Goal: Task Accomplishment & Management: Complete application form

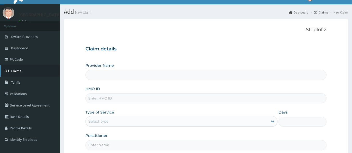
click at [19, 72] on span "Claims" at bounding box center [16, 71] width 10 height 5
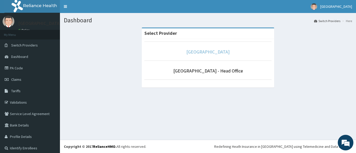
click at [198, 52] on link "[GEOGRAPHIC_DATA]" at bounding box center [207, 52] width 43 height 6
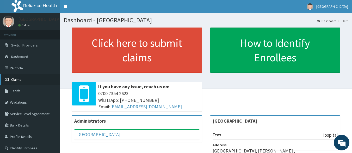
click at [16, 79] on span "Claims" at bounding box center [16, 79] width 10 height 5
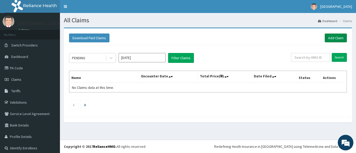
click at [324, 39] on link "Add Claim" at bounding box center [335, 38] width 22 height 9
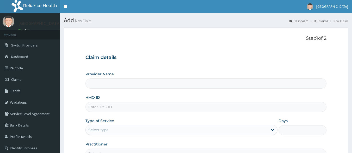
scroll to position [26, 0]
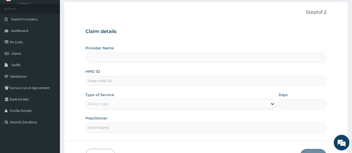
click at [101, 84] on input "HMO ID" at bounding box center [205, 81] width 241 height 10
type input "[GEOGRAPHIC_DATA]"
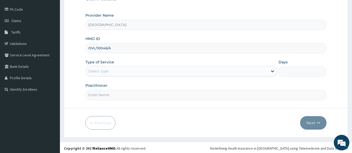
scroll to position [61, 0]
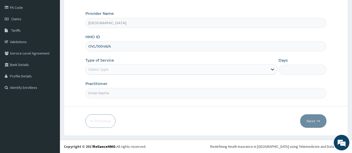
type input "OVL/10046/A"
click at [172, 69] on div "Select type" at bounding box center [177, 69] width 182 height 8
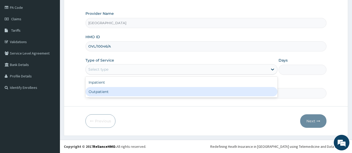
click at [116, 92] on div "Outpatient" at bounding box center [181, 91] width 192 height 9
type input "1"
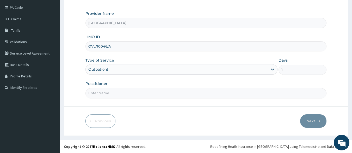
click at [95, 94] on input "Practitioner" at bounding box center [205, 93] width 241 height 10
type input "DR [PERSON_NAME]"
click at [312, 123] on button "Next" at bounding box center [313, 122] width 26 height 14
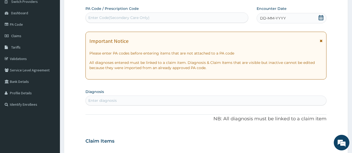
scroll to position [35, 0]
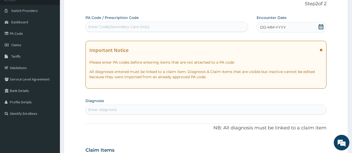
click at [320, 27] on icon at bounding box center [320, 26] width 5 height 5
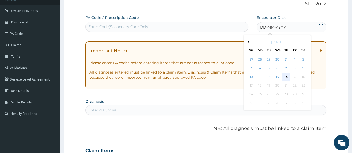
click at [286, 76] on div "14" at bounding box center [286, 77] width 8 height 8
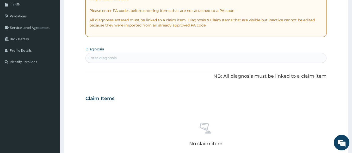
scroll to position [87, 0]
click at [94, 57] on div "Enter diagnosis" at bounding box center [102, 57] width 28 height 5
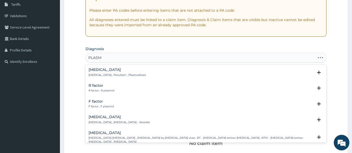
type input "PLASMO"
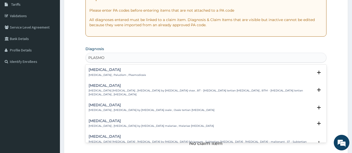
click at [102, 68] on h4 "Malaria" at bounding box center [117, 70] width 57 height 4
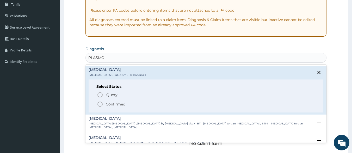
click at [100, 104] on icon "status option filled" at bounding box center [100, 104] width 6 height 6
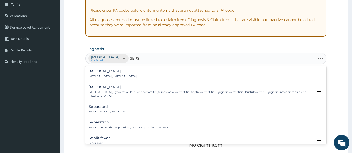
type input "SEPSI"
click at [97, 72] on h4 "Sepsis" at bounding box center [113, 72] width 48 height 4
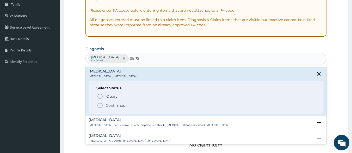
click at [98, 107] on icon "status option filled" at bounding box center [100, 106] width 6 height 6
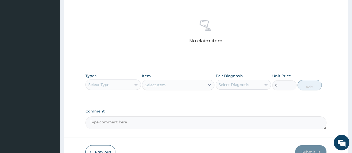
scroll to position [217, 0]
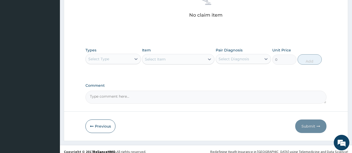
click at [115, 60] on div "Select Type" at bounding box center [109, 59] width 46 height 8
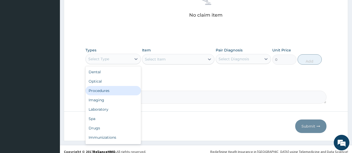
click at [112, 91] on div "Procedures" at bounding box center [112, 90] width 55 height 9
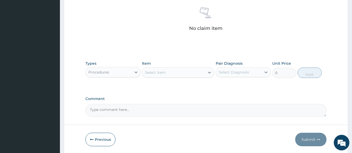
scroll to position [222, 0]
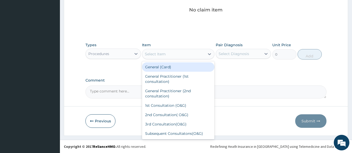
click at [164, 58] on div "Select Item" at bounding box center [173, 54] width 62 height 8
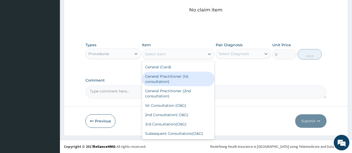
click at [172, 77] on div "General Practitioner (1st consultation)" at bounding box center [178, 79] width 72 height 15
type input "1500"
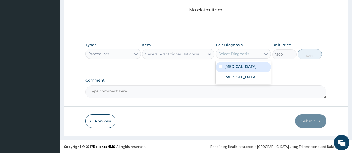
click at [247, 57] on div "Select Diagnosis" at bounding box center [239, 54] width 46 height 8
click at [220, 68] on input "checkbox" at bounding box center [220, 66] width 3 height 3
checkbox input "true"
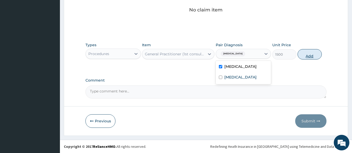
click at [312, 58] on button "Add" at bounding box center [309, 54] width 24 height 10
type input "0"
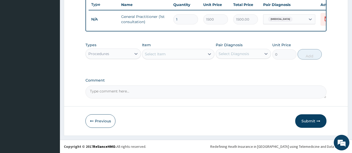
scroll to position [201, 0]
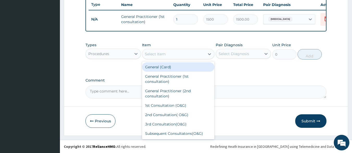
click at [166, 55] on div "Select Item" at bounding box center [173, 54] width 62 height 8
click at [130, 55] on div "Procedures" at bounding box center [109, 54] width 46 height 8
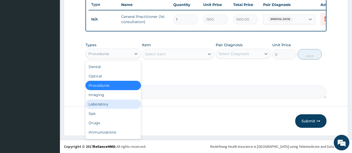
click at [116, 105] on div "Laboratory" at bounding box center [112, 104] width 55 height 9
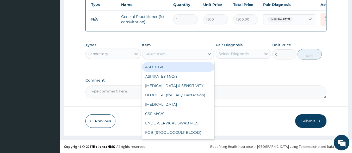
click at [173, 56] on div "Select Item" at bounding box center [173, 54] width 62 height 8
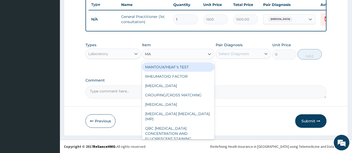
type input "MAL"
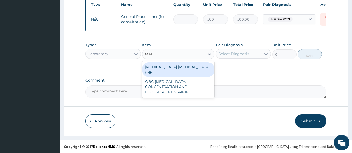
click at [176, 67] on div "MALARIA PARASITE (MP)" at bounding box center [178, 69] width 72 height 15
type input "560"
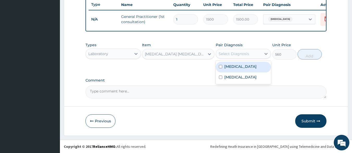
click at [253, 54] on div "Select Diagnosis" at bounding box center [239, 54] width 46 height 8
click at [220, 66] on input "checkbox" at bounding box center [220, 66] width 3 height 3
checkbox input "true"
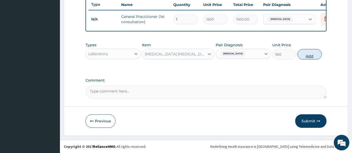
click at [313, 56] on button "Add" at bounding box center [309, 54] width 24 height 10
type input "0"
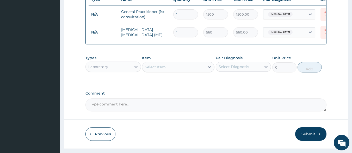
scroll to position [219, 0]
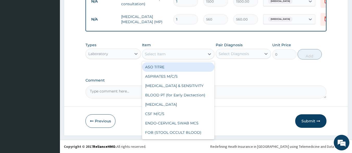
click at [176, 53] on div "Select Item" at bounding box center [173, 54] width 62 height 8
type input "FB"
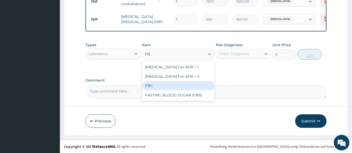
click at [179, 86] on div "FBC" at bounding box center [178, 85] width 72 height 9
type input "2000"
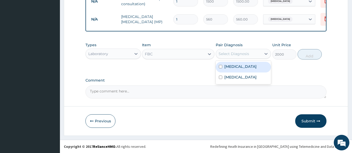
click at [251, 56] on div "Select Diagnosis" at bounding box center [239, 54] width 46 height 8
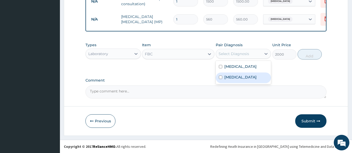
click at [220, 77] on input "checkbox" at bounding box center [220, 77] width 3 height 3
checkbox input "true"
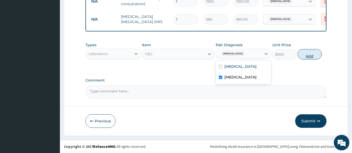
click at [313, 58] on button "Add" at bounding box center [309, 54] width 24 height 10
type input "0"
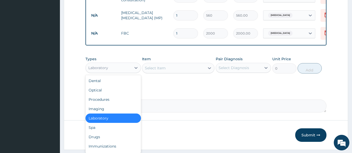
click at [124, 68] on div "Laboratory" at bounding box center [109, 68] width 46 height 8
click at [104, 142] on div "Drugs" at bounding box center [112, 137] width 55 height 9
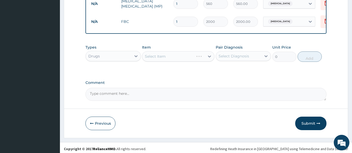
scroll to position [237, 0]
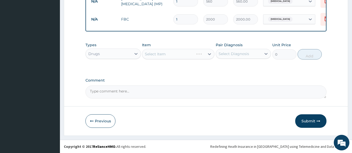
click at [183, 55] on div "Select Item" at bounding box center [178, 54] width 72 height 10
click at [187, 57] on div "Select Item" at bounding box center [173, 54] width 62 height 8
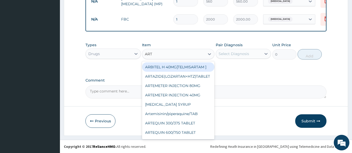
type input "ARTE"
click at [198, 69] on div "ARTEMETER INJECTION 80MG" at bounding box center [178, 66] width 72 height 9
type input "350"
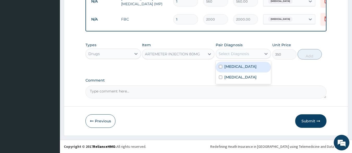
click at [253, 56] on div "Select Diagnosis" at bounding box center [239, 54] width 46 height 8
click at [227, 66] on label "[MEDICAL_DATA]" at bounding box center [240, 66] width 32 height 5
checkbox input "true"
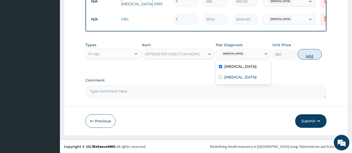
click at [317, 55] on button "Add" at bounding box center [309, 54] width 24 height 10
type input "0"
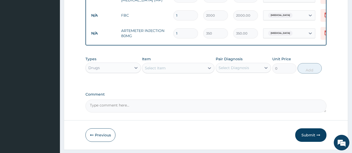
type input "0.00"
type input "6"
type input "2100.00"
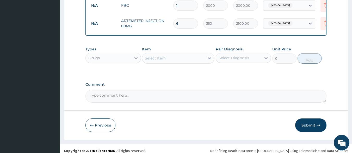
scroll to position [255, 0]
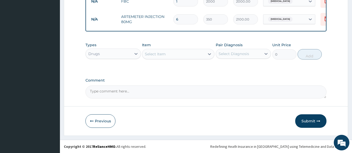
type input "6"
click at [176, 55] on div "Select Item" at bounding box center [173, 54] width 62 height 8
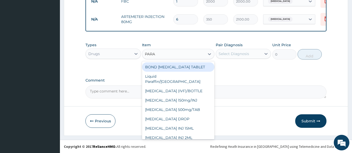
type input "PARAC"
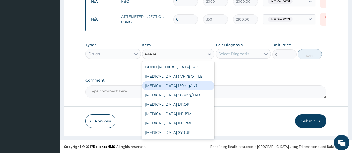
click at [193, 87] on div "[MEDICAL_DATA] 150mg/INJ" at bounding box center [178, 85] width 72 height 9
type input "250"
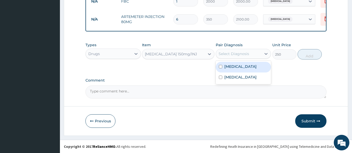
click at [243, 53] on div "Select Diagnosis" at bounding box center [233, 53] width 30 height 5
click at [220, 65] on div "[MEDICAL_DATA]" at bounding box center [243, 67] width 55 height 11
checkbox input "true"
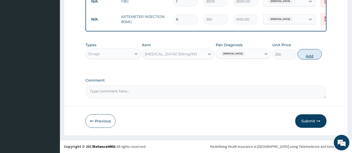
click at [308, 53] on button "Add" at bounding box center [309, 54] width 24 height 10
type input "0"
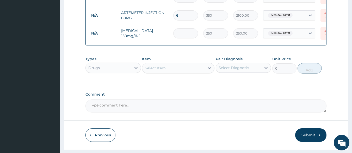
type input "0.00"
type input "6"
type input "1500.00"
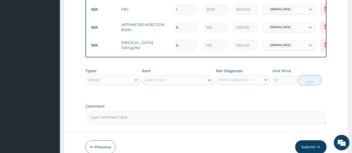
scroll to position [247, 0]
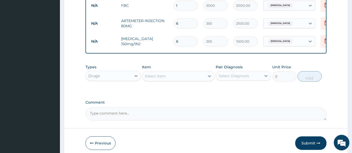
type input "6"
click at [176, 80] on div "Select Item" at bounding box center [173, 76] width 62 height 8
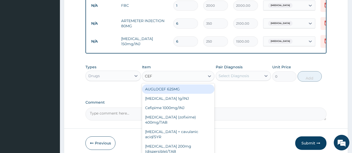
type input "CEFT"
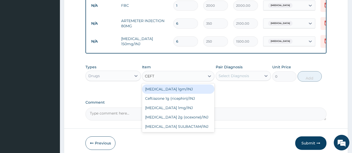
scroll to position [273, 0]
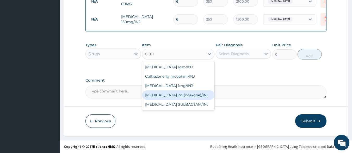
click at [166, 94] on div "[MEDICAL_DATA] 2g (ocexone)/INJ" at bounding box center [178, 95] width 72 height 9
type input "2500"
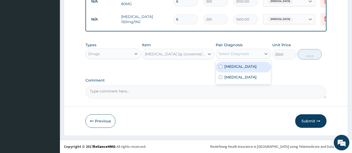
click at [245, 54] on div "Select Diagnosis" at bounding box center [233, 53] width 30 height 5
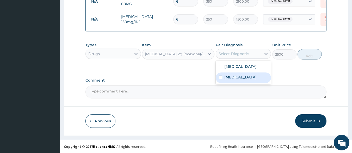
click at [220, 77] on input "checkbox" at bounding box center [220, 77] width 3 height 3
checkbox input "true"
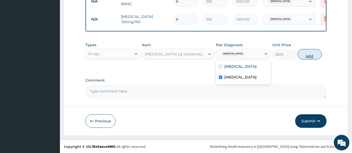
click at [306, 55] on button "Add" at bounding box center [309, 54] width 24 height 10
type input "0"
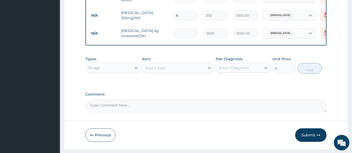
type input "0.00"
type input "4"
type input "10000.00"
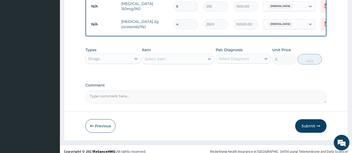
scroll to position [291, 0]
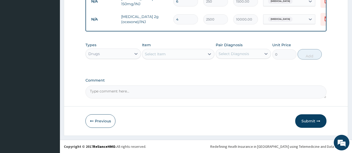
type input "4"
click at [162, 55] on div "Select Item" at bounding box center [155, 54] width 21 height 5
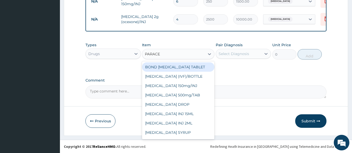
type input "PARACET"
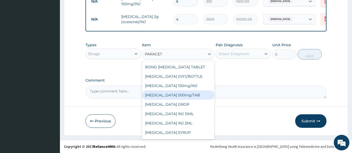
click at [186, 94] on div "[MEDICAL_DATA] 500mg/TAB" at bounding box center [178, 95] width 72 height 9
type input "7"
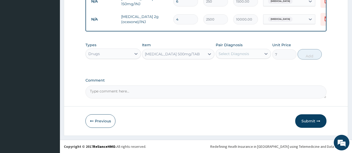
click at [252, 54] on div "Select Diagnosis" at bounding box center [239, 54] width 46 height 8
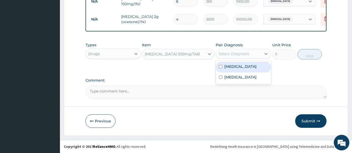
click at [220, 67] on input "checkbox" at bounding box center [220, 66] width 3 height 3
checkbox input "true"
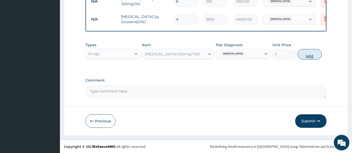
click at [312, 57] on button "Add" at bounding box center [309, 54] width 24 height 10
type input "0"
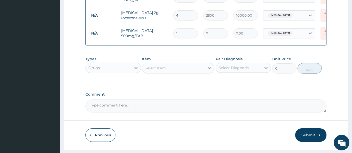
type input "18"
type input "126.00"
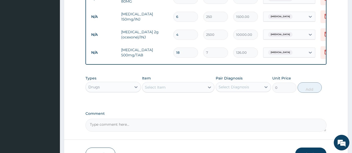
scroll to position [309, 0]
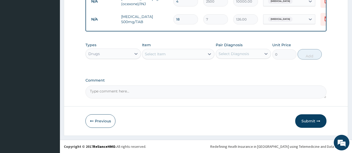
type input "18"
click at [166, 51] on div "Select Item" at bounding box center [173, 54] width 62 height 8
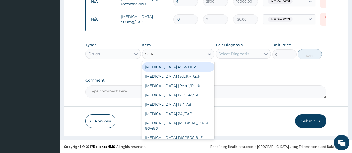
type input "COAR"
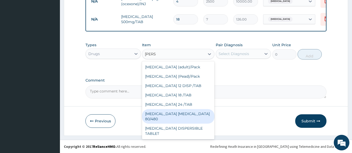
click at [196, 111] on div "[MEDICAL_DATA] [MEDICAL_DATA] 80/480" at bounding box center [178, 116] width 72 height 15
type input "1200"
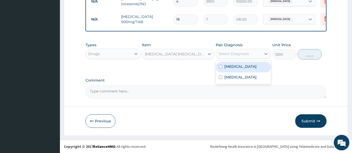
click at [246, 52] on div "Select Diagnosis" at bounding box center [233, 53] width 30 height 5
drag, startPoint x: 220, startPoint y: 67, endPoint x: 260, endPoint y: 67, distance: 39.8
click at [222, 67] on div "[MEDICAL_DATA]" at bounding box center [243, 67] width 55 height 11
checkbox input "true"
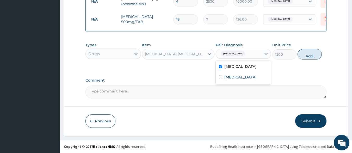
click at [314, 56] on button "Add" at bounding box center [309, 54] width 24 height 10
type input "0"
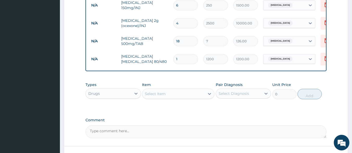
scroll to position [327, 0]
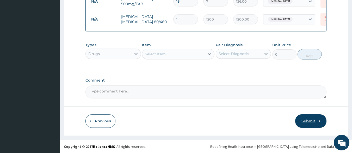
click at [312, 119] on button "Submit" at bounding box center [310, 122] width 31 height 14
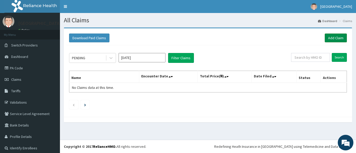
click at [326, 35] on link "Add Claim" at bounding box center [335, 38] width 22 height 9
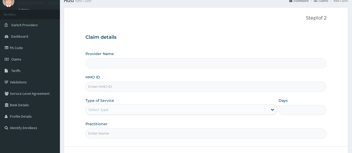
scroll to position [26, 0]
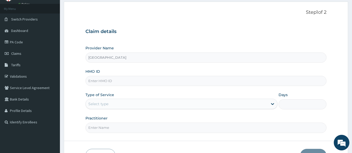
type input "[GEOGRAPHIC_DATA]"
click at [97, 81] on input "HMO ID" at bounding box center [205, 81] width 241 height 10
type input "RBN/10135/B"
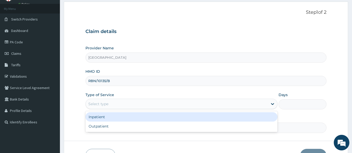
drag, startPoint x: 257, startPoint y: 103, endPoint x: 254, endPoint y: 103, distance: 2.9
click at [254, 103] on div "Select type" at bounding box center [177, 104] width 182 height 8
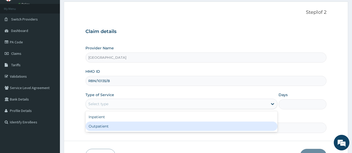
click at [211, 129] on div "Outpatient" at bounding box center [181, 126] width 192 height 9
type input "1"
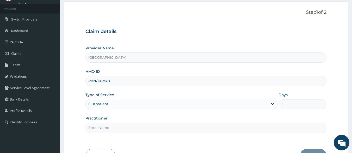
click at [103, 125] on input "Practitioner" at bounding box center [205, 128] width 241 height 10
type input "DR NGONANDI"
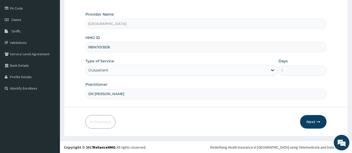
scroll to position [61, 0]
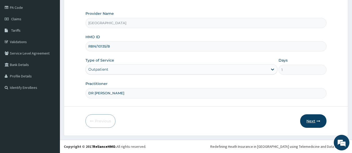
click at [310, 123] on button "Next" at bounding box center [313, 122] width 26 height 14
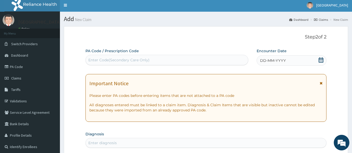
scroll to position [0, 0]
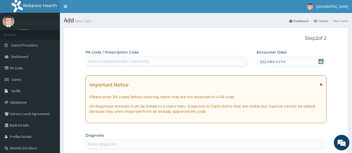
click at [321, 61] on icon at bounding box center [320, 61] width 5 height 5
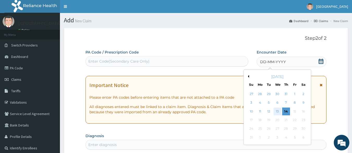
click at [279, 110] on div "13" at bounding box center [277, 112] width 8 height 8
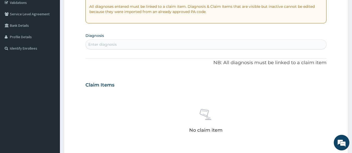
scroll to position [104, 0]
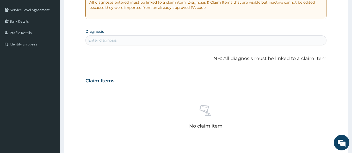
click at [108, 39] on div "Enter diagnosis" at bounding box center [102, 40] width 28 height 5
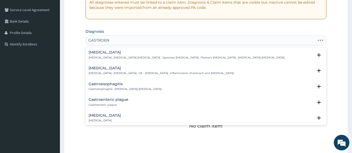
type input "GASTROENT"
click at [114, 99] on h4 "Acute gastroenteritis" at bounding box center [105, 100] width 32 height 4
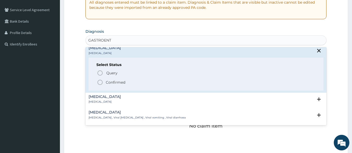
scroll to position [52, 0]
drag, startPoint x: 99, startPoint y: 82, endPoint x: 99, endPoint y: 79, distance: 2.7
click at [98, 81] on icon "status option filled" at bounding box center [100, 82] width 6 height 6
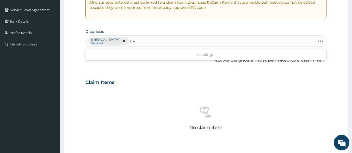
type input "U"
drag, startPoint x: 154, startPoint y: 80, endPoint x: 151, endPoint y: 81, distance: 3.6
click at [151, 81] on div "Claim Items" at bounding box center [205, 82] width 241 height 14
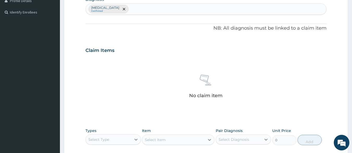
scroll to position [182, 0]
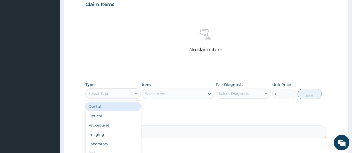
click at [110, 96] on div "Select Type" at bounding box center [109, 94] width 46 height 8
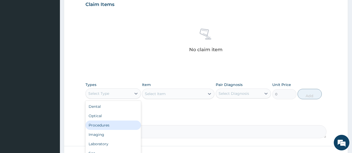
click at [113, 125] on div "Procedures" at bounding box center [112, 125] width 55 height 9
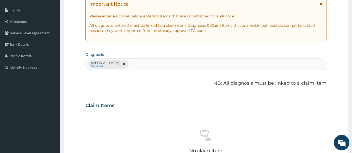
scroll to position [78, 0]
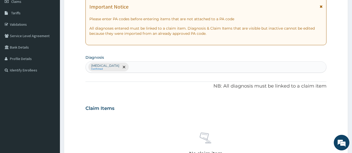
click at [152, 66] on div "Acute gastroenteritis Confirmed" at bounding box center [206, 67] width 241 height 11
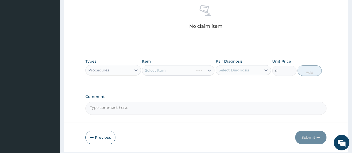
scroll to position [208, 0]
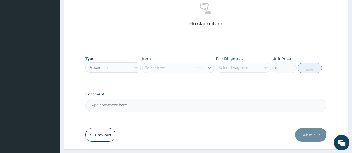
type input "URINARY"
click at [191, 71] on div "Select Item" at bounding box center [178, 68] width 72 height 10
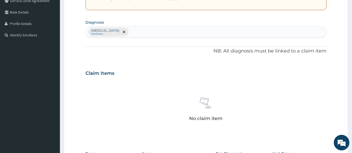
scroll to position [104, 0]
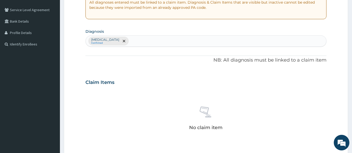
click at [152, 45] on div "Acute gastroenteritis Confirmed" at bounding box center [206, 41] width 241 height 11
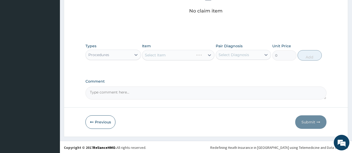
scroll to position [222, 0]
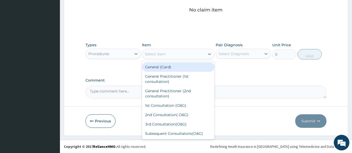
click at [178, 53] on div "Select Item" at bounding box center [173, 54] width 62 height 8
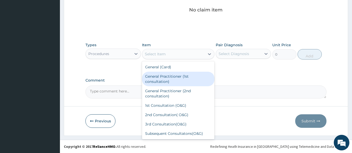
click at [179, 77] on div "General Practitioner (1st consultation)" at bounding box center [178, 79] width 72 height 15
type input "1500"
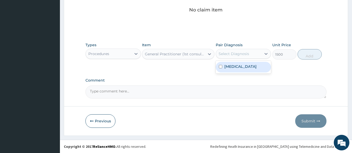
click at [245, 53] on div "Select Diagnosis" at bounding box center [233, 53] width 30 height 5
click at [219, 66] on input "checkbox" at bounding box center [220, 66] width 3 height 3
checkbox input "true"
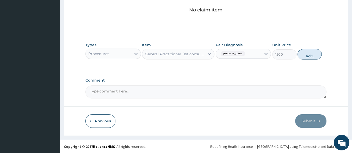
click at [305, 58] on button "Add" at bounding box center [309, 54] width 24 height 10
type input "0"
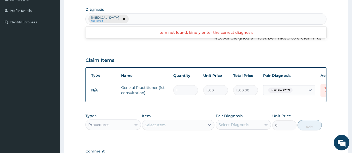
scroll to position [123, 0]
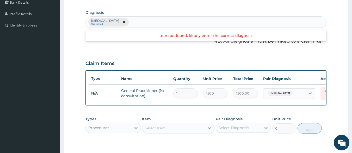
click at [142, 24] on div "Acute gastroenteritis Confirmed" at bounding box center [206, 22] width 241 height 11
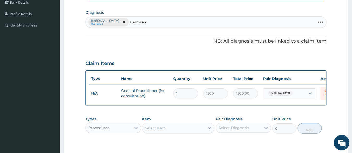
type input "URINARY"
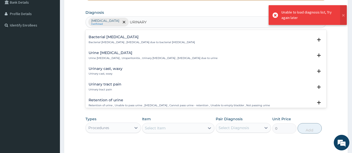
scroll to position [125, 0]
click at [103, 84] on h4 "Urinary tract pain" at bounding box center [105, 84] width 33 height 4
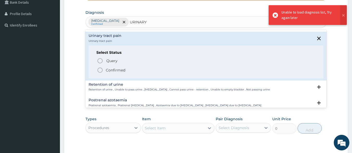
scroll to position [177, 0]
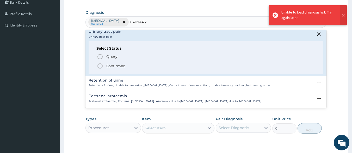
click at [98, 66] on icon "status option filled" at bounding box center [100, 66] width 6 height 6
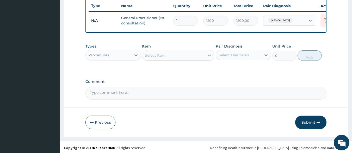
scroll to position [201, 0]
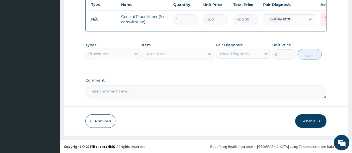
click at [123, 54] on div "Procedures" at bounding box center [109, 54] width 46 height 8
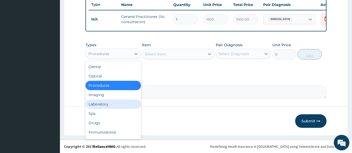
click at [108, 103] on div "Laboratory" at bounding box center [112, 104] width 55 height 9
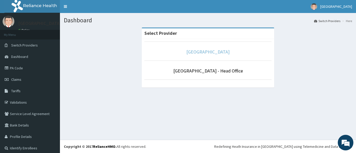
click at [203, 53] on link "[GEOGRAPHIC_DATA]" at bounding box center [207, 52] width 43 height 6
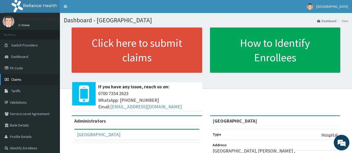
click at [19, 80] on span "Claims" at bounding box center [16, 79] width 10 height 5
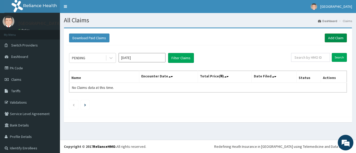
click at [329, 40] on link "Add Claim" at bounding box center [335, 38] width 22 height 9
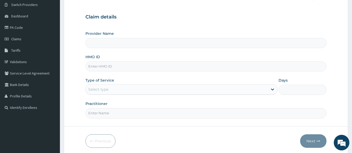
scroll to position [52, 0]
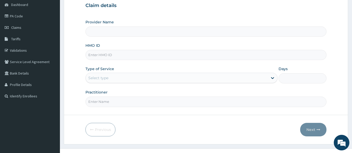
type input "[GEOGRAPHIC_DATA]"
click at [101, 55] on input "HMO ID" at bounding box center [205, 55] width 241 height 10
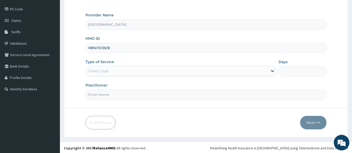
scroll to position [61, 0]
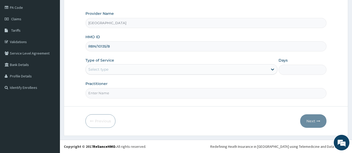
type input "RBN/10135/B"
click at [263, 70] on div "Select type" at bounding box center [177, 69] width 182 height 8
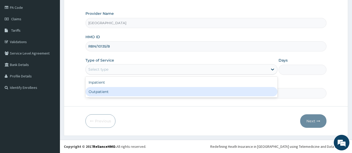
click at [128, 93] on div "Outpatient" at bounding box center [181, 91] width 192 height 9
type input "1"
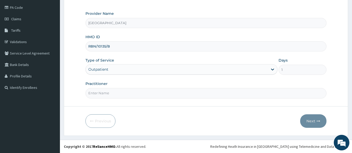
click at [106, 95] on input "Practitioner" at bounding box center [205, 93] width 241 height 10
type input "DR [PERSON_NAME]"
click at [310, 122] on button "Next" at bounding box center [313, 122] width 26 height 14
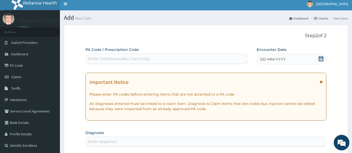
scroll to position [0, 0]
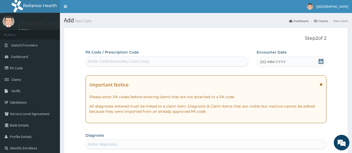
click at [319, 61] on icon at bounding box center [320, 61] width 5 height 5
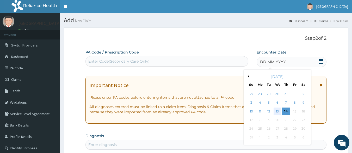
click at [277, 112] on div "13" at bounding box center [277, 112] width 8 height 8
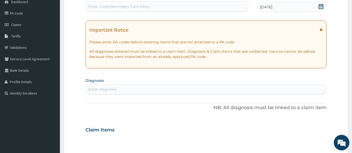
scroll to position [78, 0]
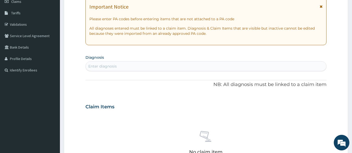
click at [119, 68] on div "Enter diagnosis" at bounding box center [206, 66] width 241 height 8
type input "PLASMO"
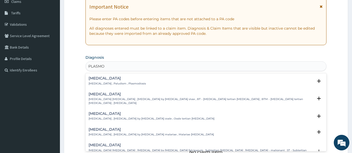
click at [99, 80] on h4 "[MEDICAL_DATA]" at bounding box center [117, 79] width 57 height 4
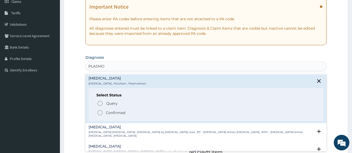
drag, startPoint x: 99, startPoint y: 113, endPoint x: 102, endPoint y: 109, distance: 5.3
click at [99, 113] on icon "status option filled" at bounding box center [100, 113] width 6 height 6
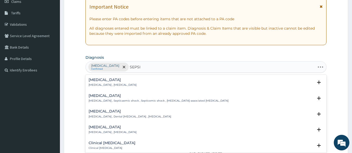
type input "[MEDICAL_DATA]"
click at [99, 82] on div "[MEDICAL_DATA] [MEDICAL_DATA] , [MEDICAL_DATA]" at bounding box center [113, 82] width 48 height 9
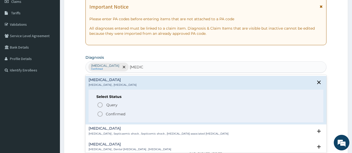
click at [100, 115] on icon "status option filled" at bounding box center [100, 114] width 6 height 6
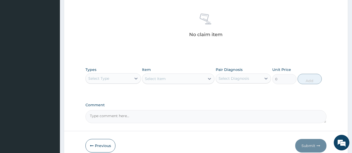
scroll to position [208, 0]
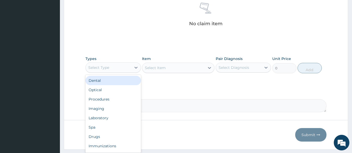
click at [124, 69] on div "Select Type" at bounding box center [109, 68] width 46 height 8
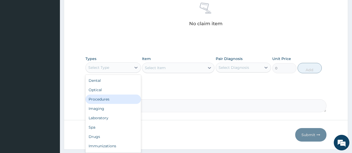
click at [104, 100] on div "Procedures" at bounding box center [112, 99] width 55 height 9
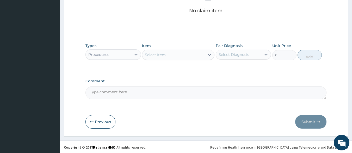
scroll to position [222, 0]
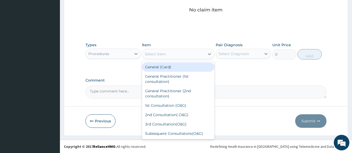
click at [172, 54] on div "Select Item" at bounding box center [173, 54] width 62 height 8
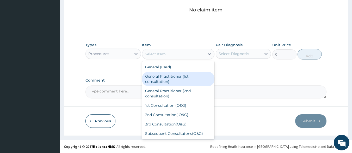
click at [180, 80] on div "General Practitioner (1st consultation)" at bounding box center [178, 79] width 72 height 15
type input "1500"
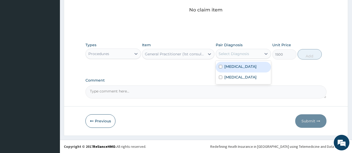
drag, startPoint x: 248, startPoint y: 55, endPoint x: 220, endPoint y: 63, distance: 29.3
click at [248, 55] on div "Select Diagnosis" at bounding box center [239, 54] width 46 height 8
click at [221, 67] on input "checkbox" at bounding box center [220, 66] width 3 height 3
checkbox input "true"
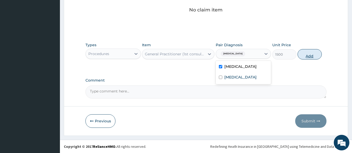
click at [308, 56] on button "Add" at bounding box center [309, 54] width 24 height 10
type input "0"
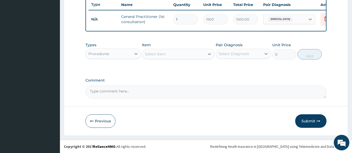
scroll to position [201, 0]
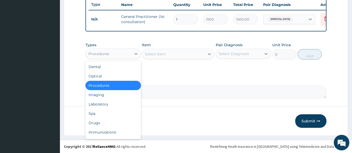
click at [116, 54] on div "Procedures" at bounding box center [109, 54] width 46 height 8
drag, startPoint x: 102, startPoint y: 122, endPoint x: 108, endPoint y: 115, distance: 9.6
click at [102, 122] on div "Drugs" at bounding box center [112, 122] width 55 height 9
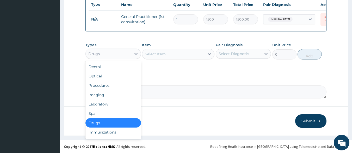
click at [127, 55] on div "Drugs" at bounding box center [109, 54] width 46 height 8
click at [111, 102] on div "Laboratory" at bounding box center [112, 104] width 55 height 9
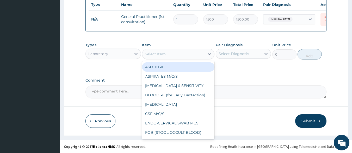
click at [173, 54] on div "Select Item" at bounding box center [173, 54] width 62 height 8
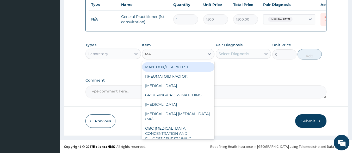
type input "MAL"
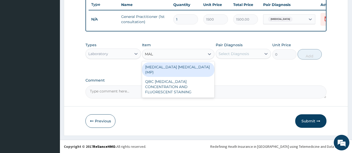
click at [172, 68] on div "[MEDICAL_DATA] [MEDICAL_DATA] (MP)" at bounding box center [178, 69] width 72 height 15
type input "560"
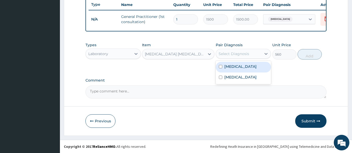
drag, startPoint x: 244, startPoint y: 53, endPoint x: 234, endPoint y: 57, distance: 10.9
click at [241, 54] on div "Select Diagnosis" at bounding box center [233, 53] width 30 height 5
click at [223, 68] on div "[MEDICAL_DATA]" at bounding box center [243, 67] width 55 height 11
checkbox input "true"
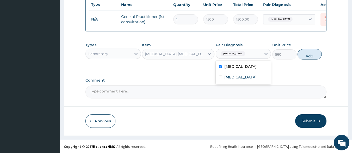
drag, startPoint x: 308, startPoint y: 58, endPoint x: 303, endPoint y: 56, distance: 5.2
click at [308, 57] on button "Add" at bounding box center [309, 54] width 24 height 10
type input "0"
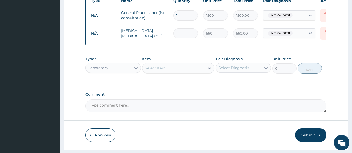
click at [167, 72] on div "Select Item" at bounding box center [173, 68] width 62 height 8
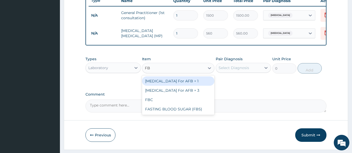
type input "FBC"
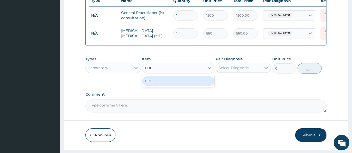
click at [171, 83] on div "FBC" at bounding box center [178, 81] width 72 height 9
type input "2000"
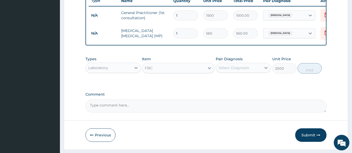
click at [235, 69] on div "Select Diagnosis" at bounding box center [233, 67] width 30 height 5
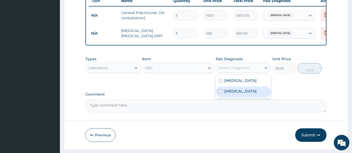
drag, startPoint x: 225, startPoint y: 95, endPoint x: 267, endPoint y: 87, distance: 42.2
click at [228, 94] on label "[MEDICAL_DATA]" at bounding box center [240, 91] width 32 height 5
checkbox input "true"
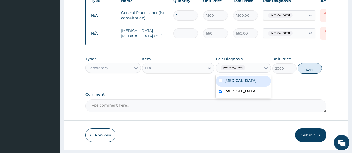
click at [301, 73] on button "Add" at bounding box center [309, 68] width 24 height 10
type input "0"
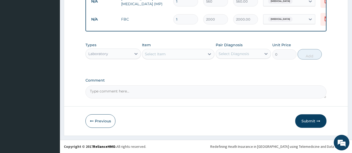
scroll to position [237, 0]
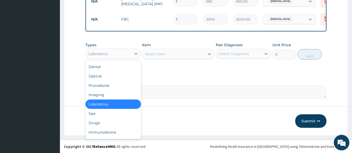
click at [106, 56] on div "Laboratory" at bounding box center [109, 54] width 46 height 8
click at [107, 120] on div "Drugs" at bounding box center [112, 122] width 55 height 9
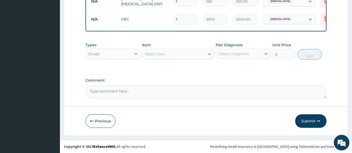
click at [165, 55] on div "Select Item" at bounding box center [155, 54] width 21 height 5
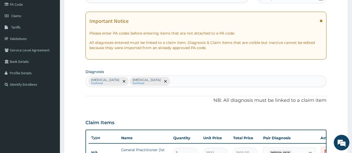
scroll to position [55, 0]
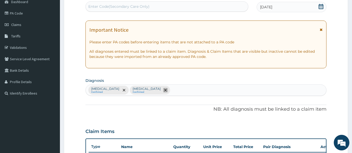
click at [164, 89] on icon "remove selection option" at bounding box center [165, 90] width 3 height 3
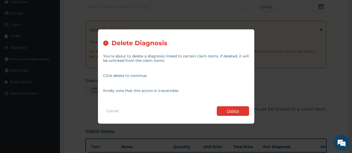
type input "ARTEM"
click at [231, 109] on button "Delete" at bounding box center [233, 111] width 32 height 10
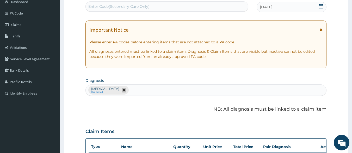
click at [123, 90] on icon "remove selection option" at bounding box center [124, 90] width 3 height 3
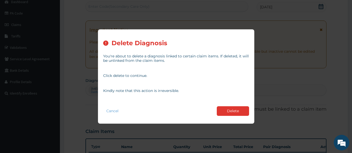
drag, startPoint x: 241, startPoint y: 109, endPoint x: 218, endPoint y: 103, distance: 24.2
click at [241, 108] on button "Delete" at bounding box center [233, 111] width 32 height 10
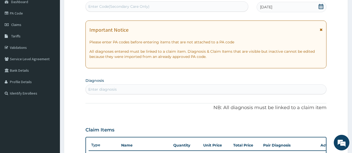
click at [102, 91] on div "Enter diagnosis" at bounding box center [102, 89] width 28 height 5
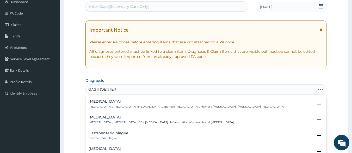
type input "GASTROENTE"
click at [110, 120] on div "[MEDICAL_DATA] [MEDICAL_DATA] , [MEDICAL_DATA] , GE - [MEDICAL_DATA] , Inflamma…" at bounding box center [161, 120] width 145 height 9
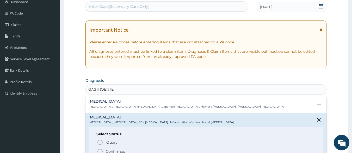
drag, startPoint x: 99, startPoint y: 152, endPoint x: 123, endPoint y: 129, distance: 32.8
click at [100, 152] on icon "status option filled" at bounding box center [100, 152] width 6 height 6
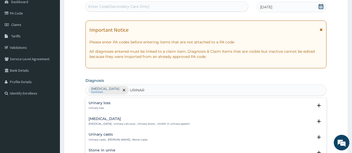
type input "URINARY"
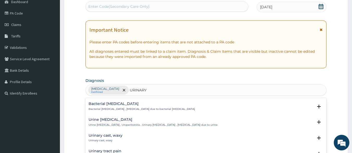
scroll to position [130, 0]
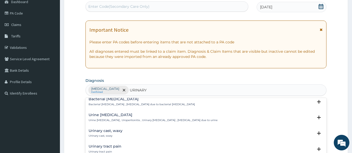
click at [119, 147] on h4 "Urinary tract pain" at bounding box center [105, 147] width 33 height 4
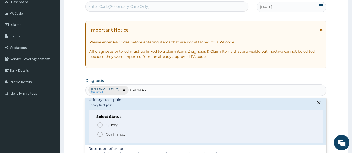
scroll to position [182, 0]
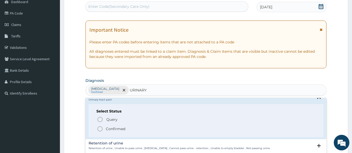
click at [101, 129] on icon "status option filled" at bounding box center [100, 129] width 6 height 6
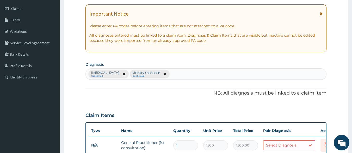
scroll to position [133, 0]
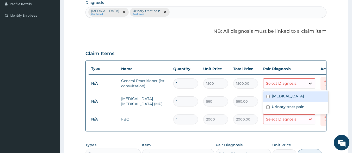
click at [306, 85] on div at bounding box center [309, 83] width 9 height 9
click at [269, 96] on input "checkbox" at bounding box center [267, 96] width 3 height 3
checkbox input "true"
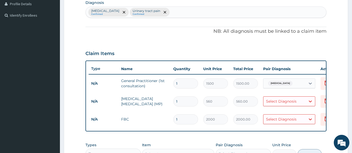
click at [259, 105] on td "560.00" at bounding box center [245, 101] width 30 height 15
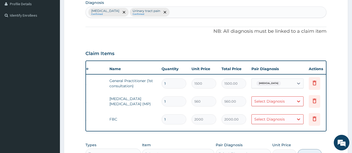
scroll to position [0, 20]
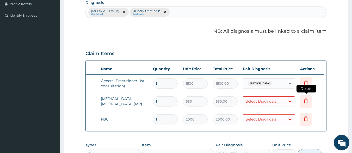
click at [308, 101] on icon at bounding box center [306, 101] width 6 height 6
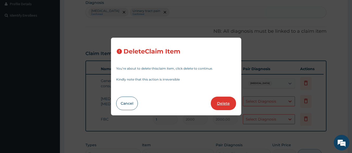
click at [230, 103] on button "Delete" at bounding box center [223, 104] width 25 height 14
type input "2000"
type input "2000.00"
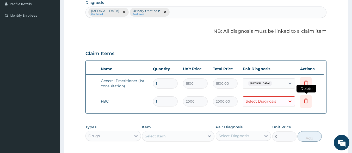
click at [305, 101] on icon at bounding box center [306, 101] width 6 height 6
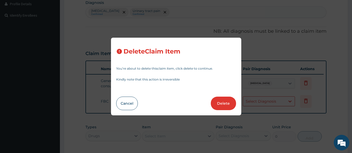
click at [227, 101] on button "Delete" at bounding box center [223, 104] width 25 height 14
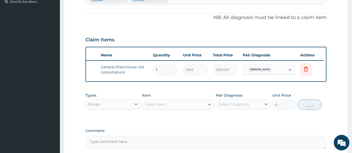
scroll to position [159, 0]
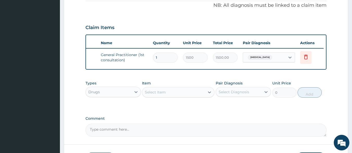
click at [108, 96] on div "Drugs" at bounding box center [109, 92] width 46 height 8
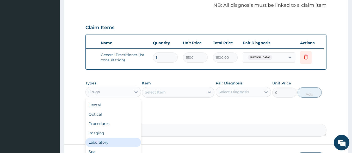
click at [116, 144] on div "Laboratory" at bounding box center [112, 142] width 55 height 9
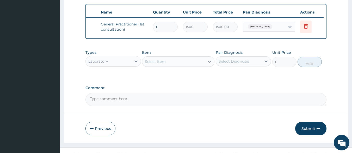
scroll to position [201, 0]
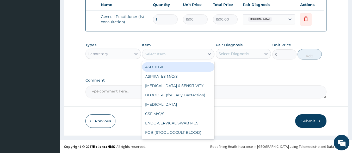
click at [160, 56] on div "Select Item" at bounding box center [155, 54] width 21 height 5
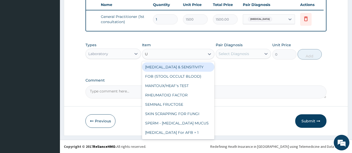
type input "UR"
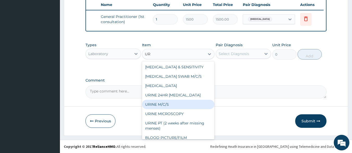
click at [177, 106] on div "URINE M/C/S" at bounding box center [178, 104] width 72 height 9
type input "1500"
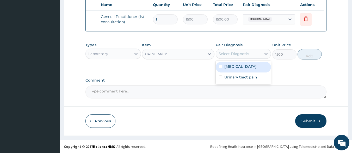
click at [260, 52] on div "Select Diagnosis" at bounding box center [239, 54] width 46 height 8
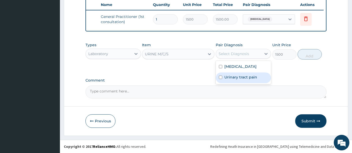
click at [220, 79] on input "checkbox" at bounding box center [220, 77] width 3 height 3
checkbox input "true"
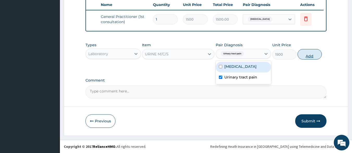
click at [309, 53] on button "Add" at bounding box center [309, 54] width 24 height 10
type input "0"
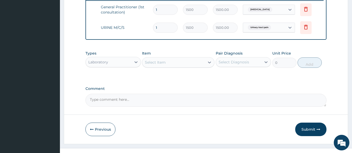
scroll to position [219, 0]
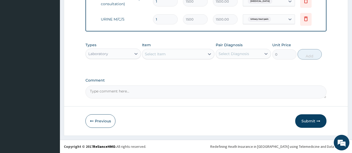
click at [130, 53] on div "Laboratory" at bounding box center [109, 54] width 46 height 8
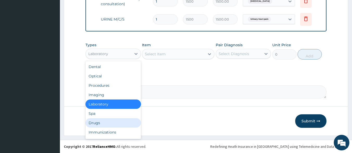
click at [105, 120] on div "Drugs" at bounding box center [112, 122] width 55 height 9
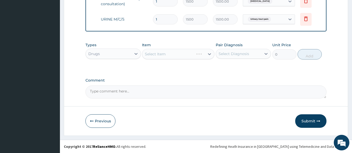
click at [160, 56] on div "Select Item" at bounding box center [178, 54] width 72 height 10
click at [175, 52] on div "Select Item" at bounding box center [173, 54] width 62 height 8
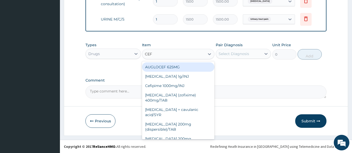
type input "CEFT"
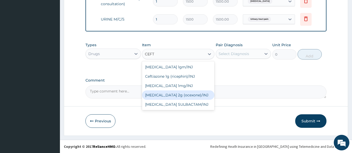
click at [181, 96] on div "[MEDICAL_DATA] 2g (ocexone)/INJ" at bounding box center [178, 95] width 72 height 9
type input "2500"
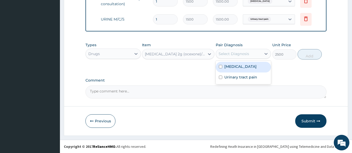
drag, startPoint x: 247, startPoint y: 54, endPoint x: 243, endPoint y: 57, distance: 4.6
click at [246, 55] on div "Select Diagnosis" at bounding box center [233, 53] width 30 height 5
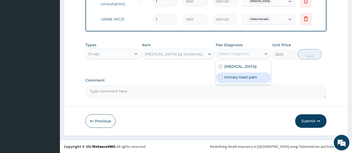
click at [221, 77] on input "checkbox" at bounding box center [220, 77] width 3 height 3
checkbox input "true"
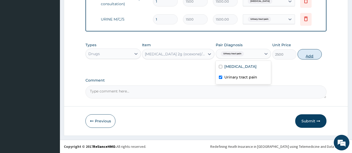
click at [314, 55] on button "Add" at bounding box center [309, 54] width 24 height 10
type input "0"
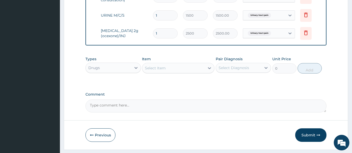
type input "0.00"
type input "4"
type input "10000.00"
type input "4"
click at [165, 71] on div "Select Item" at bounding box center [155, 68] width 21 height 5
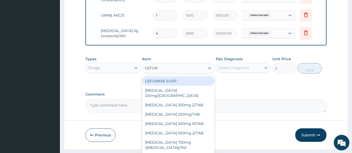
type input "CEFURO"
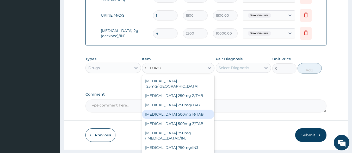
click at [186, 115] on div "[MEDICAL_DATA] 500mg R/TAB" at bounding box center [178, 114] width 72 height 9
type input "300"
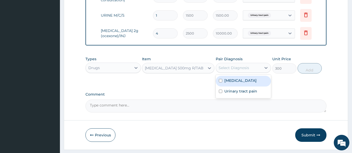
click at [256, 72] on div "Select Diagnosis" at bounding box center [239, 68] width 46 height 8
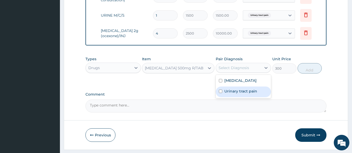
click at [220, 93] on input "checkbox" at bounding box center [220, 91] width 3 height 3
checkbox input "true"
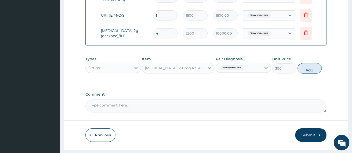
click at [314, 70] on button "Add" at bounding box center [309, 68] width 24 height 10
type input "0"
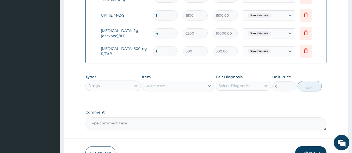
type input "10"
type input "3000.00"
type input "10"
click at [192, 115] on label "Comment" at bounding box center [205, 112] width 241 height 4
click at [192, 118] on textarea "Comment" at bounding box center [205, 124] width 241 height 13
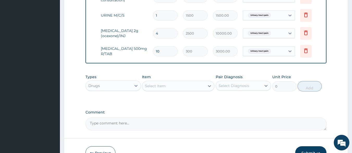
click at [159, 89] on div "Select Item" at bounding box center [155, 86] width 21 height 5
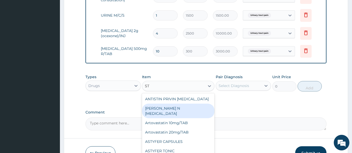
type input "S"
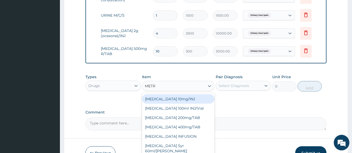
type input "METRO"
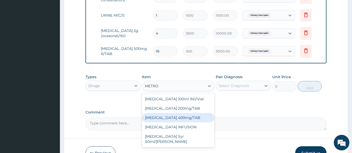
drag, startPoint x: 178, startPoint y: 122, endPoint x: 175, endPoint y: 113, distance: 9.3
click at [175, 113] on div "[MEDICAL_DATA] 100ml INJ/Vial [MEDICAL_DATA] 200mg/TAB [MEDICAL_DATA] 400mg/TAB…" at bounding box center [178, 120] width 72 height 54
click at [172, 122] on div "[MEDICAL_DATA] 400mg/TAB" at bounding box center [178, 117] width 72 height 9
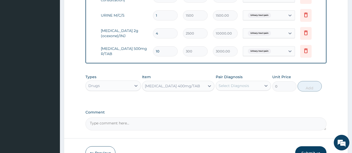
type input "50"
click at [265, 87] on icon at bounding box center [265, 86] width 3 height 2
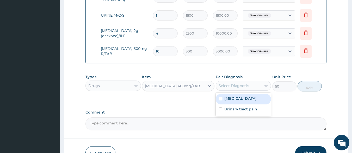
click at [221, 100] on input "checkbox" at bounding box center [220, 98] width 3 height 3
checkbox input "true"
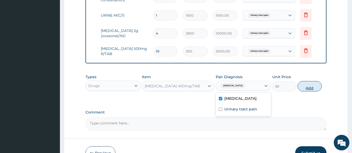
click at [312, 92] on button "Add" at bounding box center [309, 86] width 24 height 10
type input "0"
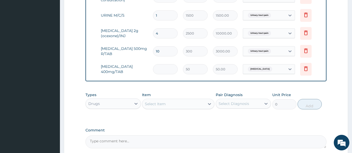
type input "0.00"
type input "2"
type input "100.00"
type input "21"
type input "1050.00"
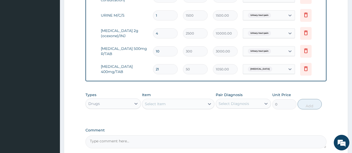
type input "21"
click at [186, 95] on div "Types Drugs Item Select Item Pair Diagnosis Select Diagnosis Unit Price 0 Add" at bounding box center [205, 101] width 241 height 22
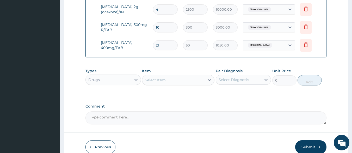
scroll to position [245, 0]
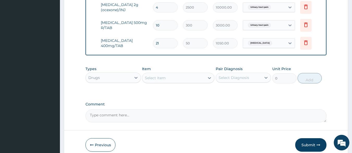
click at [160, 82] on div "Select Item" at bounding box center [173, 78] width 62 height 8
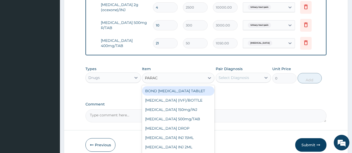
type input "PARACE"
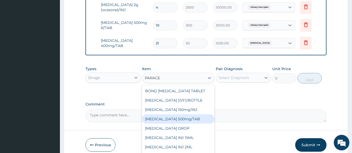
click at [192, 124] on div "[MEDICAL_DATA] 500mg/TAB" at bounding box center [178, 119] width 72 height 9
type input "7"
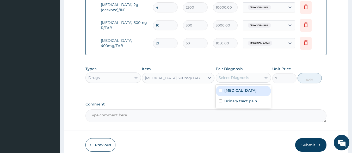
click at [245, 80] on div "Select Diagnosis" at bounding box center [233, 77] width 30 height 5
click at [221, 92] on input "checkbox" at bounding box center [220, 90] width 3 height 3
checkbox input "true"
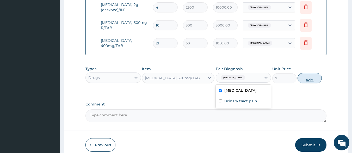
click at [311, 83] on button "Add" at bounding box center [309, 78] width 24 height 10
type input "0"
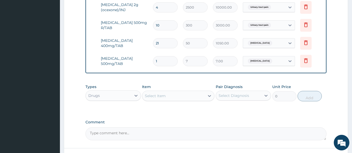
type input "18"
type input "126.00"
type input "18"
click at [149, 111] on div "Types Drugs Item Select Item Pair Diagnosis Select Diagnosis Unit Price 0 Add" at bounding box center [205, 97] width 241 height 30
click at [172, 99] on div "Select Item" at bounding box center [173, 96] width 62 height 8
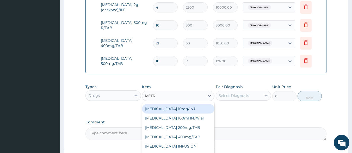
type input "METRO"
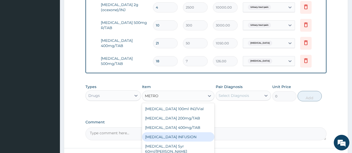
click at [182, 139] on div "[MEDICAL_DATA] INFUSION" at bounding box center [178, 137] width 72 height 9
type input "450"
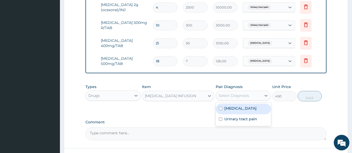
click at [254, 100] on div "Select Diagnosis" at bounding box center [239, 96] width 46 height 8
click at [220, 115] on div "[MEDICAL_DATA]" at bounding box center [243, 109] width 55 height 11
checkbox input "true"
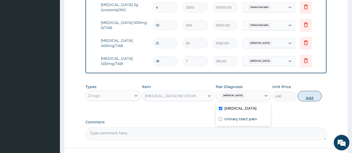
click at [301, 102] on button "Add" at bounding box center [309, 96] width 24 height 10
type input "0"
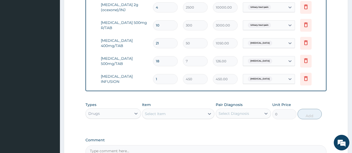
type input "0.00"
type input "6"
type input "2700.00"
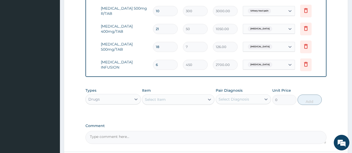
scroll to position [271, 0]
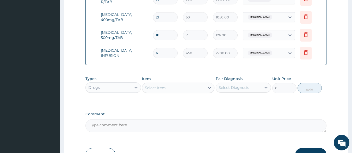
type input "6"
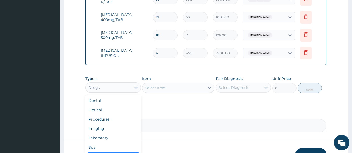
click at [117, 92] on div "Drugs" at bounding box center [109, 88] width 46 height 8
click at [124, 143] on div "Laboratory" at bounding box center [112, 138] width 55 height 9
